Goal: Feedback & Contribution: Contribute content

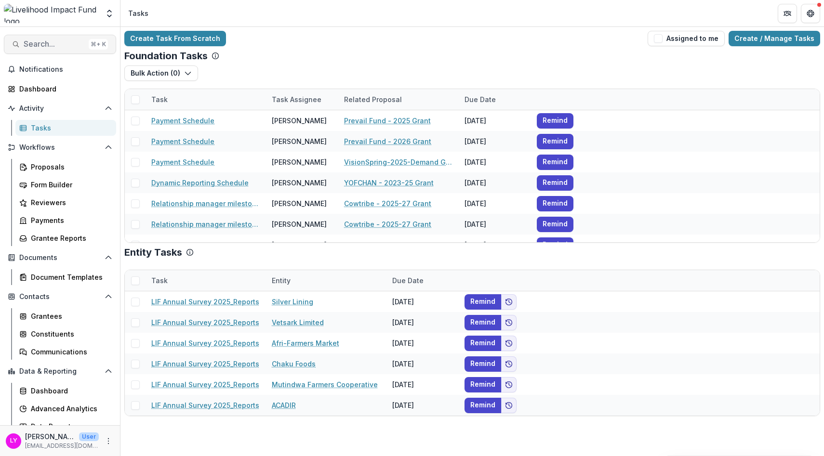
click at [66, 38] on button "Search... ⌘ + K" at bounding box center [60, 44] width 112 height 19
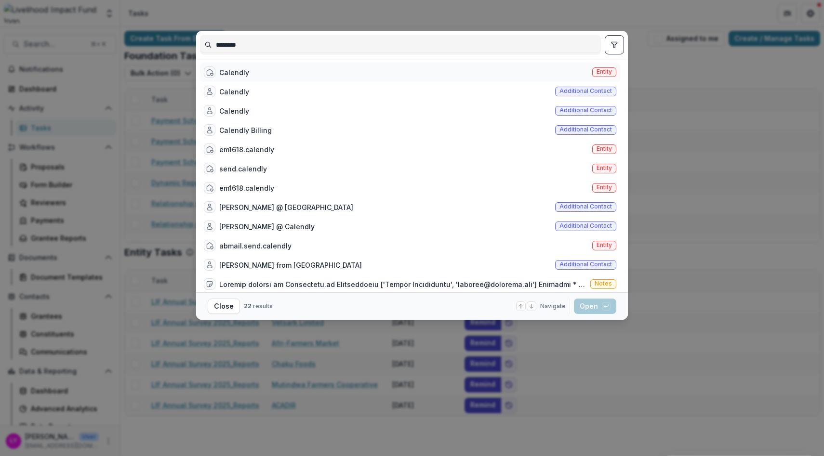
type input "********"
click at [247, 72] on div "Calendly" at bounding box center [234, 72] width 30 height 10
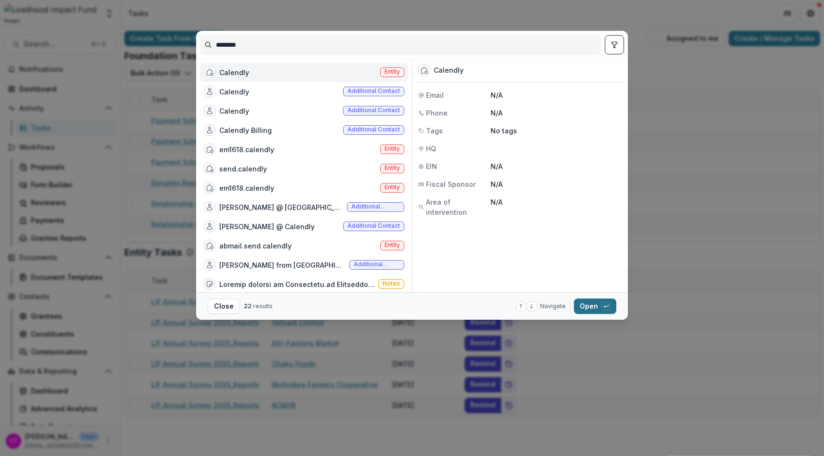
click at [595, 311] on button "Open with enter key" at bounding box center [595, 306] width 42 height 15
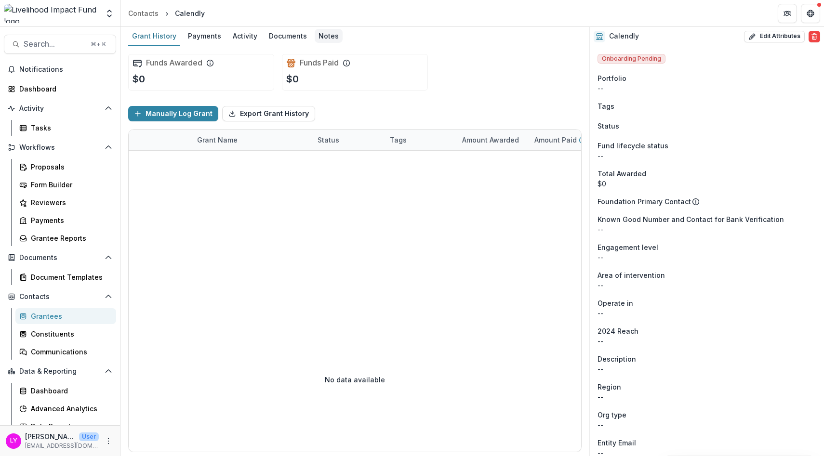
click at [318, 38] on div "Notes" at bounding box center [329, 36] width 28 height 14
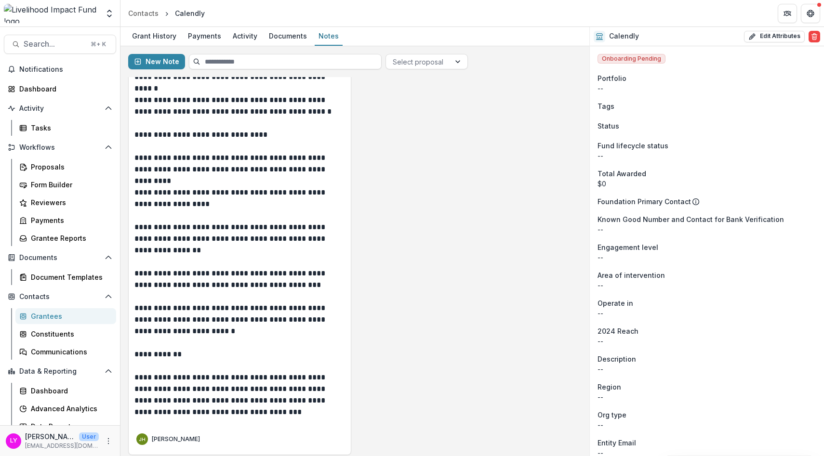
scroll to position [1656, 0]
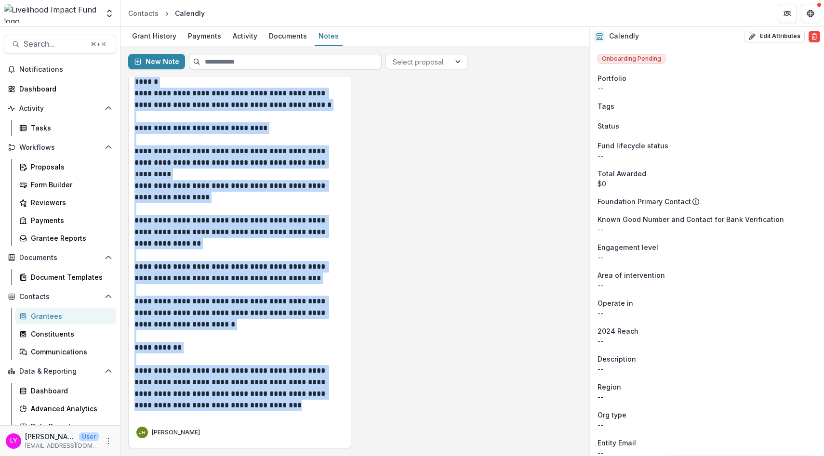
drag, startPoint x: 136, startPoint y: 189, endPoint x: 238, endPoint y: 414, distance: 246.7
copy div "**********"
click at [36, 41] on span "Search..." at bounding box center [54, 44] width 61 height 9
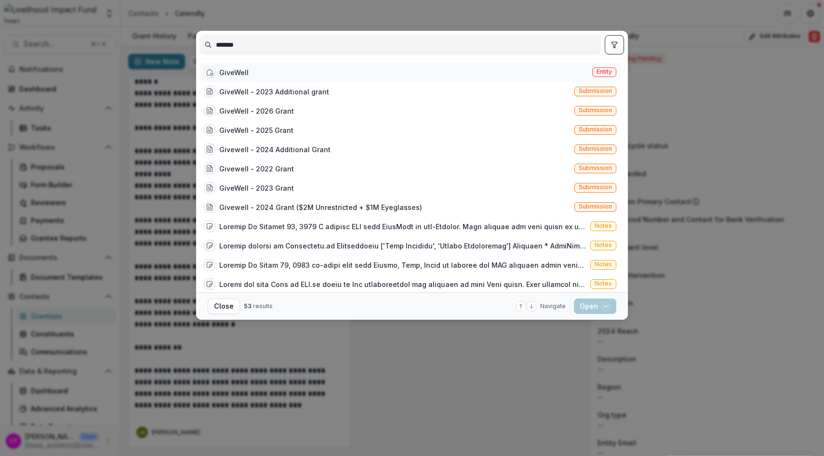
type input "*******"
click at [421, 66] on div "GiveWell Entity" at bounding box center [410, 72] width 420 height 19
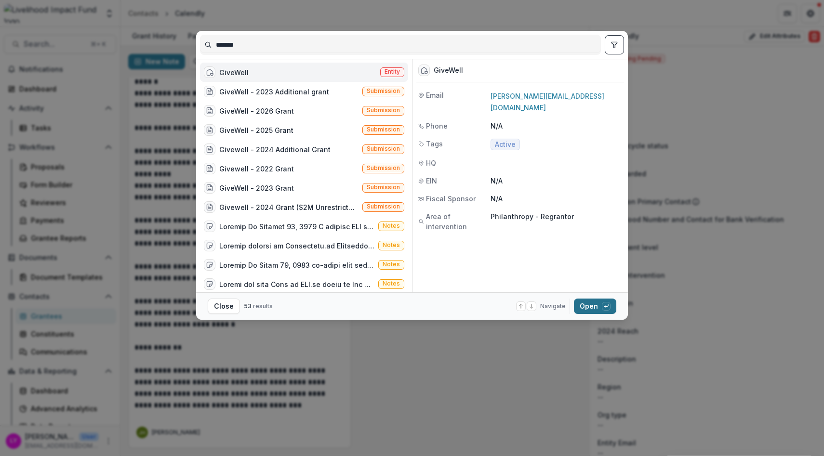
click at [590, 301] on button "Open with enter key" at bounding box center [595, 306] width 42 height 15
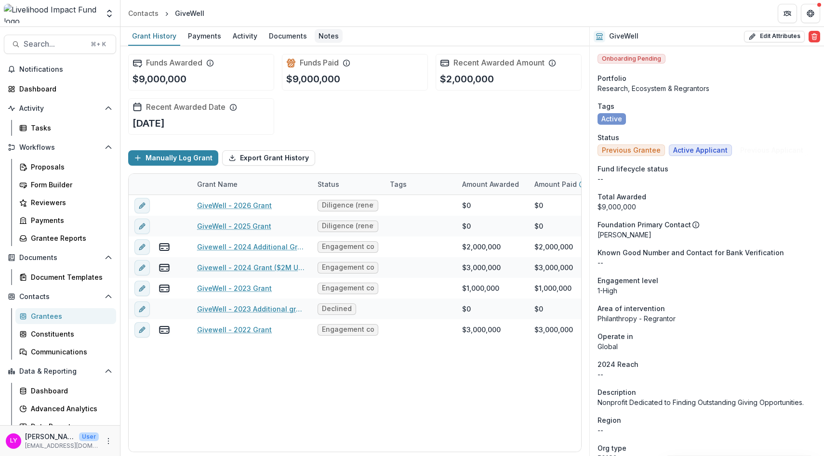
click at [320, 37] on div "Notes" at bounding box center [329, 36] width 28 height 14
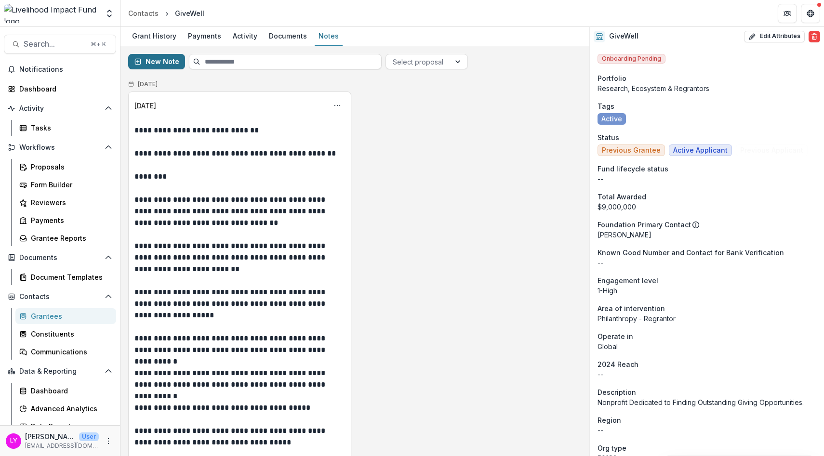
click at [163, 56] on button "New Note" at bounding box center [156, 61] width 57 height 15
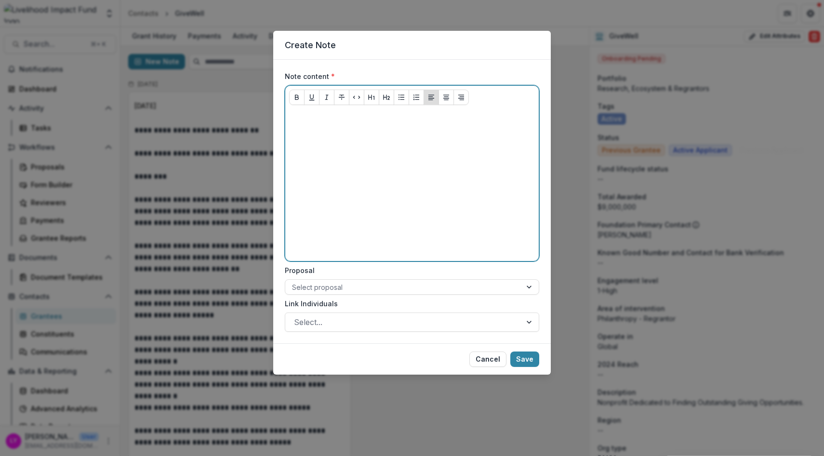
click at [355, 165] on div at bounding box center [412, 185] width 246 height 145
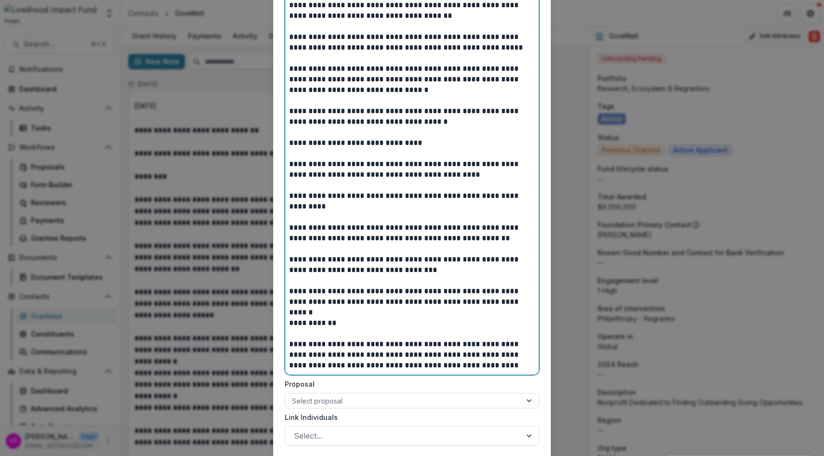
scroll to position [1342, 0]
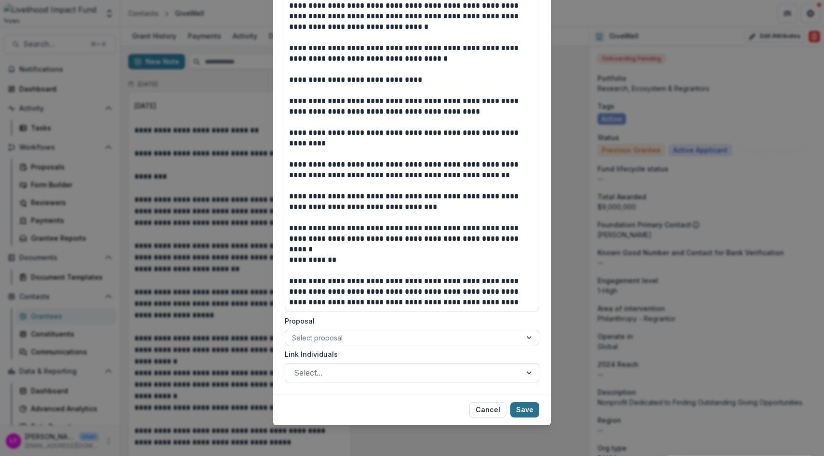
click at [520, 411] on button "Save" at bounding box center [524, 409] width 29 height 15
